Goal: Task Accomplishment & Management: Complete application form

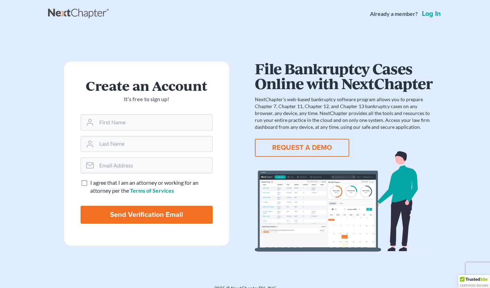
click at [303, 144] on button "REQUEST A DEMO" at bounding box center [302, 148] width 94 height 18
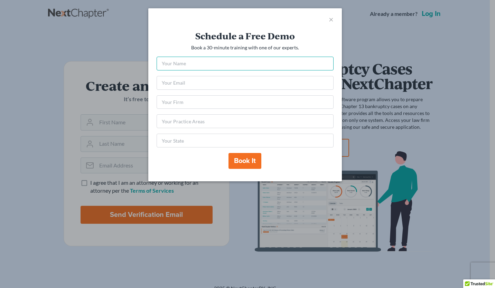
click at [184, 63] on input "text" at bounding box center [245, 64] width 177 height 14
click at [184, 62] on input "SEth" at bounding box center [245, 64] width 177 height 14
type input "S"
type input "[PERSON_NAME]"
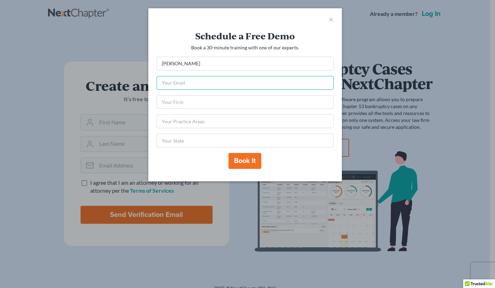
click at [168, 83] on input "email" at bounding box center [245, 83] width 177 height 14
type input "[PERSON_NAME][EMAIL_ADDRESS][DOMAIN_NAME]"
type input "AR"
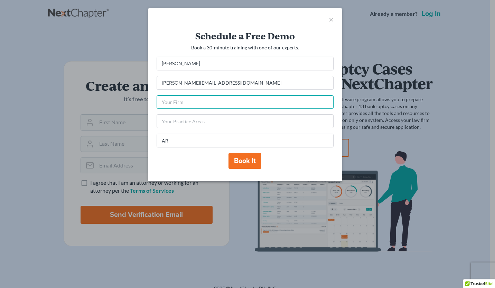
click at [181, 105] on input "text" at bounding box center [245, 102] width 177 height 14
type input "[PERSON_NAME] Law Group"
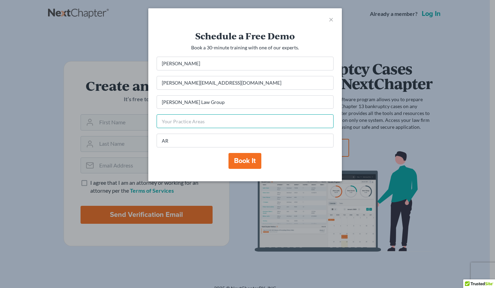
click at [195, 121] on input "text" at bounding box center [245, 121] width 177 height 14
type input "Criminal Defense, Family Law, Estate Planning, Probate"
click at [252, 164] on button "Book it" at bounding box center [245, 161] width 33 height 16
